Goal: Information Seeking & Learning: Check status

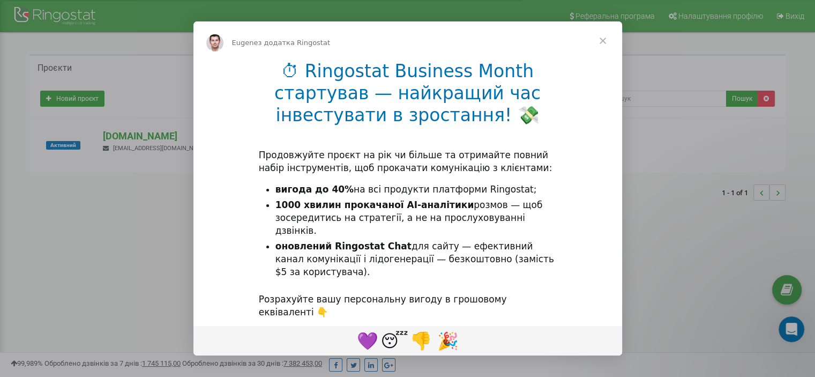
click at [604, 45] on span "Закрити" at bounding box center [602, 40] width 39 height 39
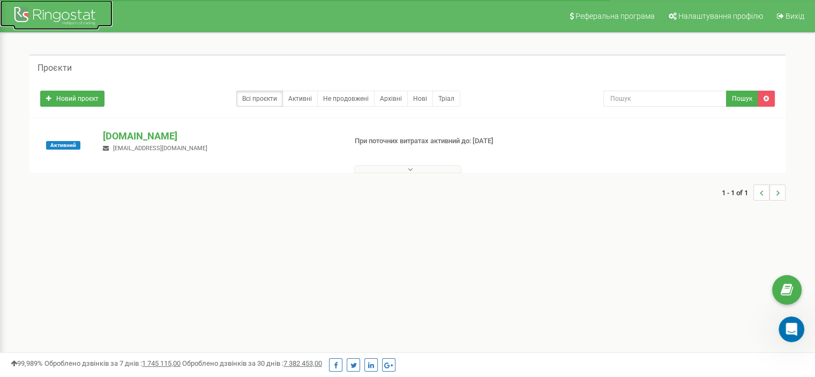
click at [24, 8] on div at bounding box center [56, 17] width 86 height 26
click at [162, 137] on p "[DOMAIN_NAME]" at bounding box center [220, 136] width 234 height 14
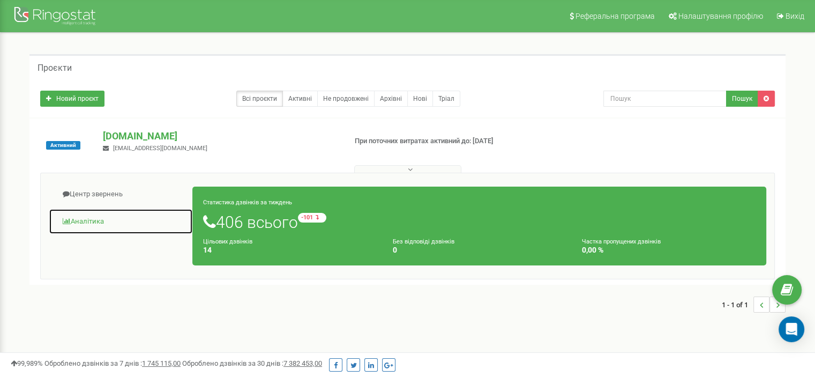
click at [89, 220] on link "Аналiтика" at bounding box center [121, 221] width 144 height 26
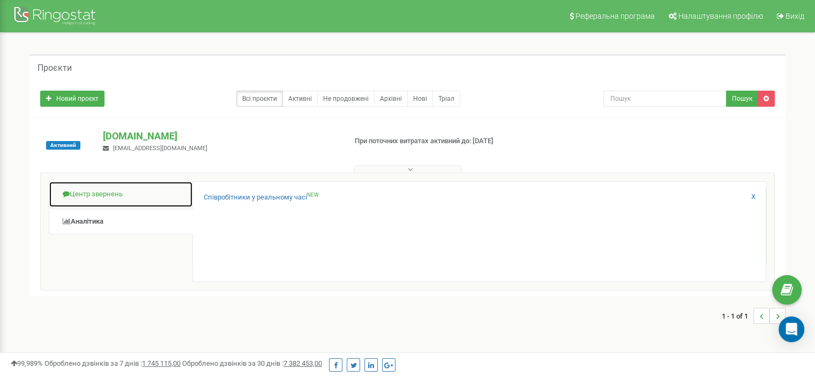
click at [92, 189] on link "Центр звернень" at bounding box center [121, 194] width 144 height 26
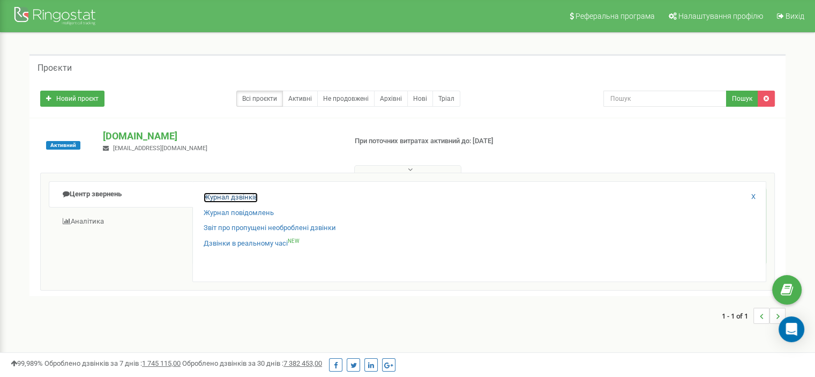
click at [244, 197] on link "Журнал дзвінків" at bounding box center [231, 197] width 54 height 10
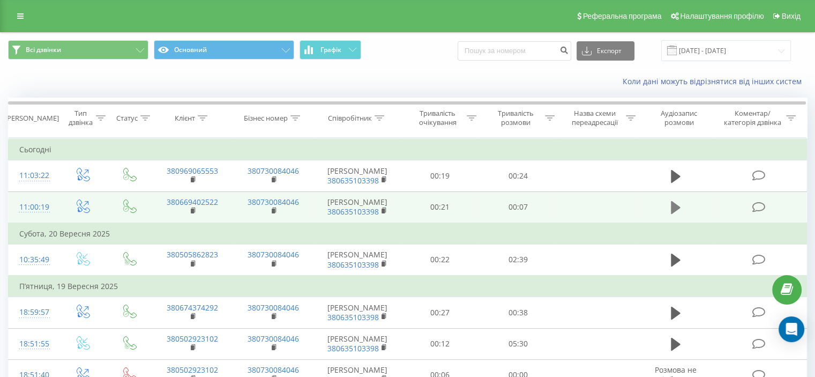
click at [669, 205] on button at bounding box center [676, 207] width 16 height 16
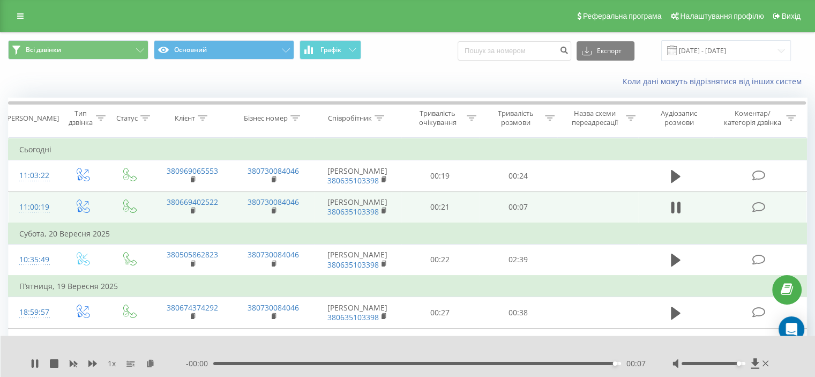
drag, startPoint x: 726, startPoint y: 362, endPoint x: 736, endPoint y: 364, distance: 9.2
click at [736, 364] on div at bounding box center [713, 363] width 64 height 3
click at [478, 365] on div "00:00 00:07 00:07" at bounding box center [416, 363] width 460 height 11
click at [478, 362] on div "00:07" at bounding box center [416, 363] width 410 height 3
click at [31, 359] on icon at bounding box center [35, 363] width 9 height 9
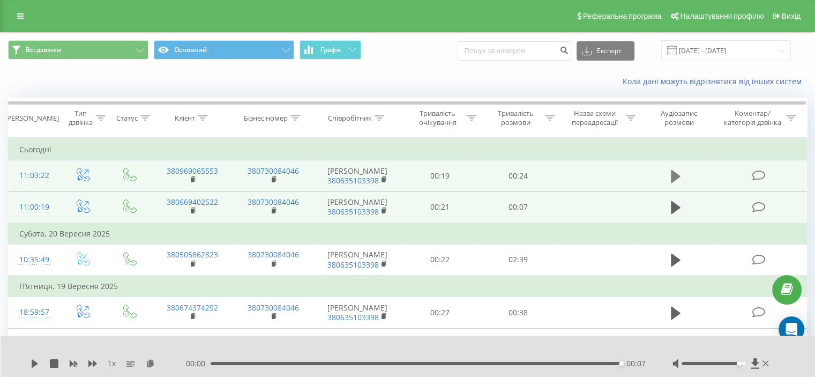
click at [671, 173] on icon at bounding box center [676, 176] width 10 height 15
click at [24, 19] on link at bounding box center [20, 16] width 19 height 15
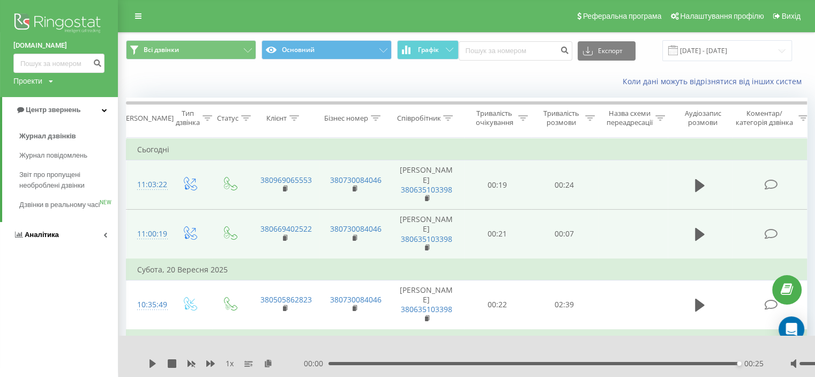
click at [49, 248] on link "Аналiтика" at bounding box center [59, 235] width 118 height 26
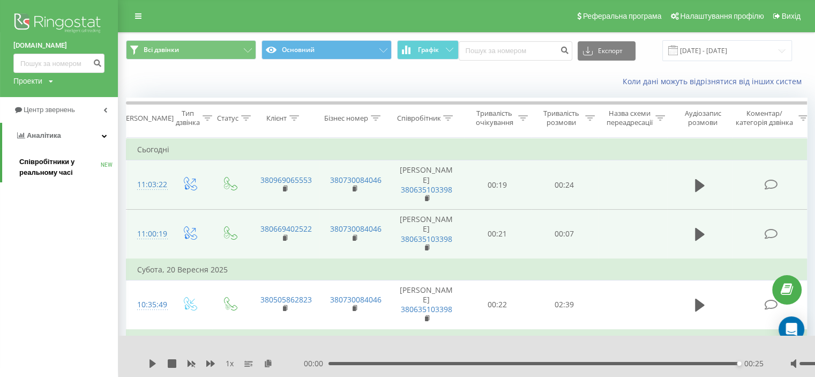
click at [48, 174] on span "Співробітники у реальному часі" at bounding box center [59, 166] width 81 height 21
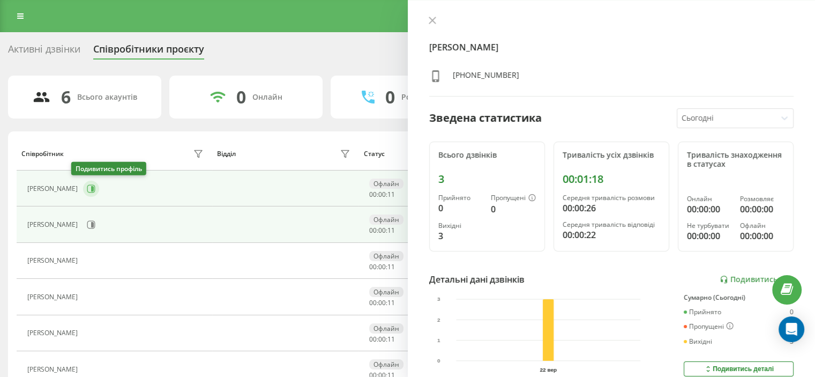
click at [85, 190] on button at bounding box center [91, 189] width 16 height 16
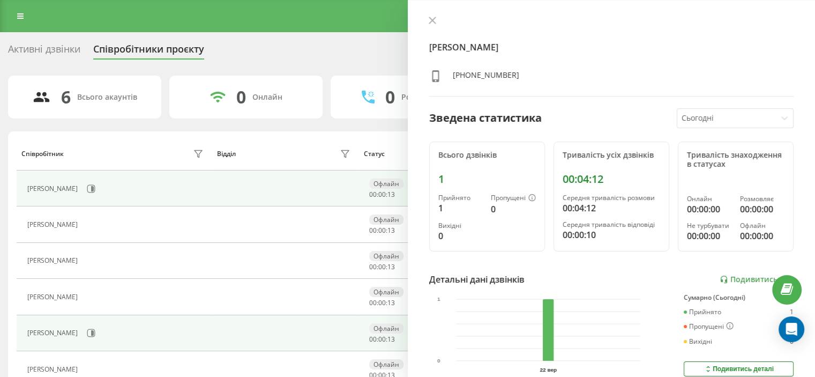
scroll to position [49, 0]
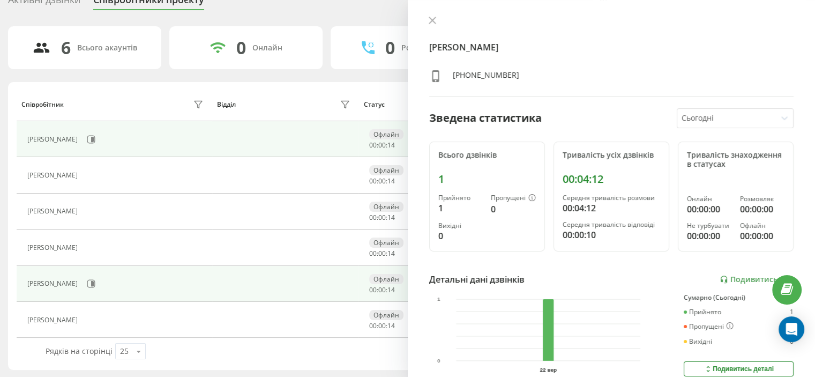
click at [87, 287] on div "[PERSON_NAME]" at bounding box center [116, 283] width 179 height 18
click at [87, 285] on icon at bounding box center [91, 283] width 9 height 9
